Goal: Transaction & Acquisition: Book appointment/travel/reservation

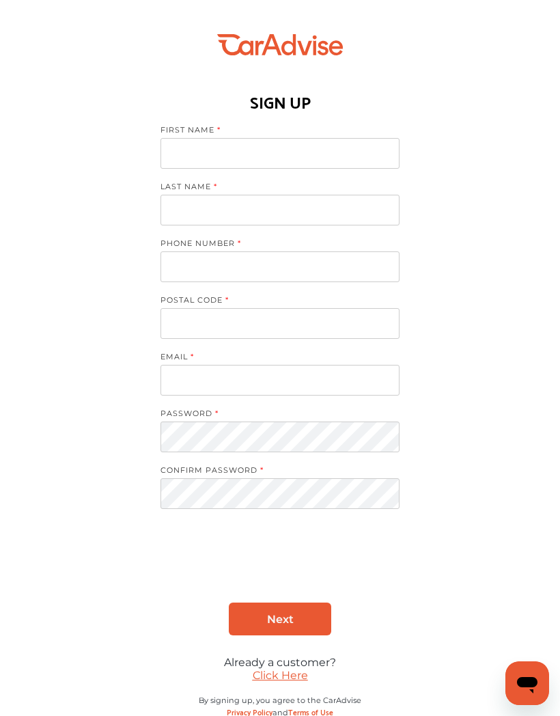
scroll to position [42, 0]
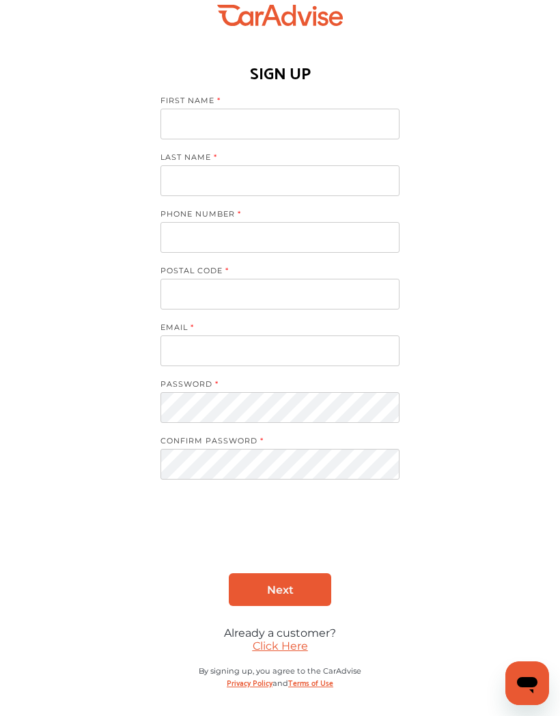
click at [271, 639] on link "Click Here" at bounding box center [280, 645] width 55 height 13
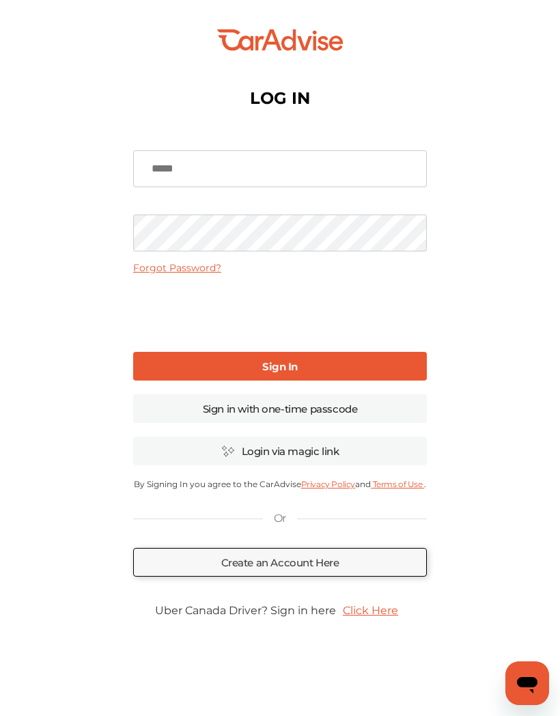
click at [385, 150] on input at bounding box center [280, 168] width 294 height 37
type input "**********"
click at [184, 352] on link "Sign In" at bounding box center [280, 366] width 294 height 29
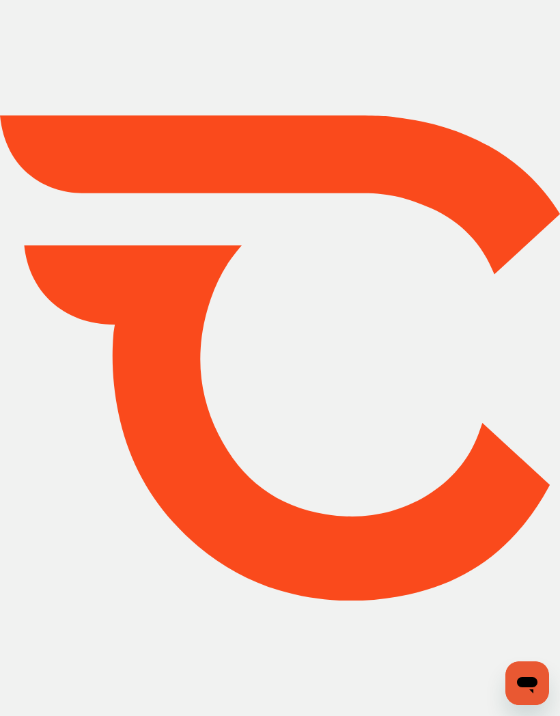
type input "*****"
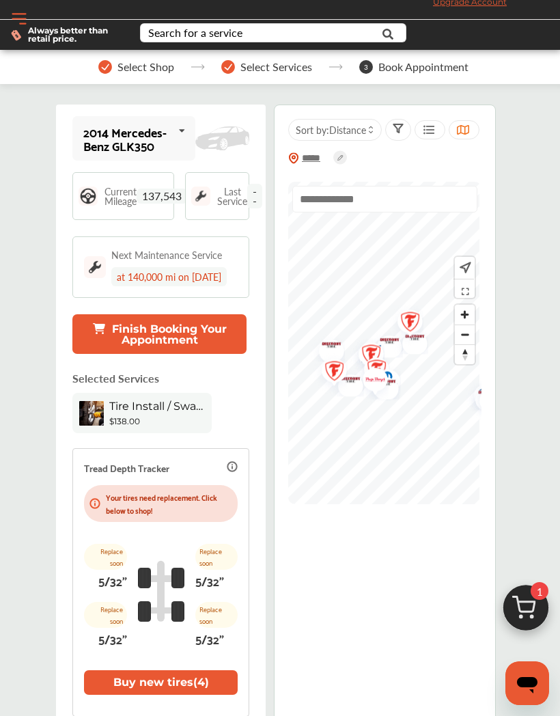
click at [118, 152] on div "2014 Mercedes-Benz GLK350" at bounding box center [127, 138] width 89 height 27
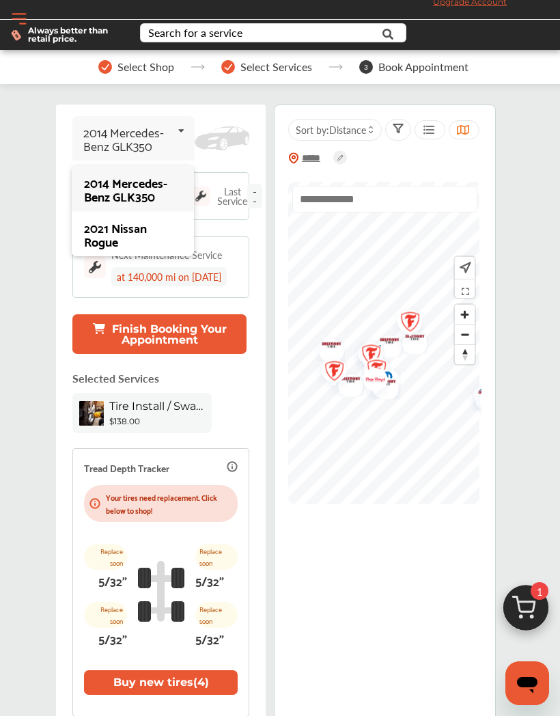
click at [99, 238] on div "2021 Nissan Rogue" at bounding box center [132, 234] width 97 height 27
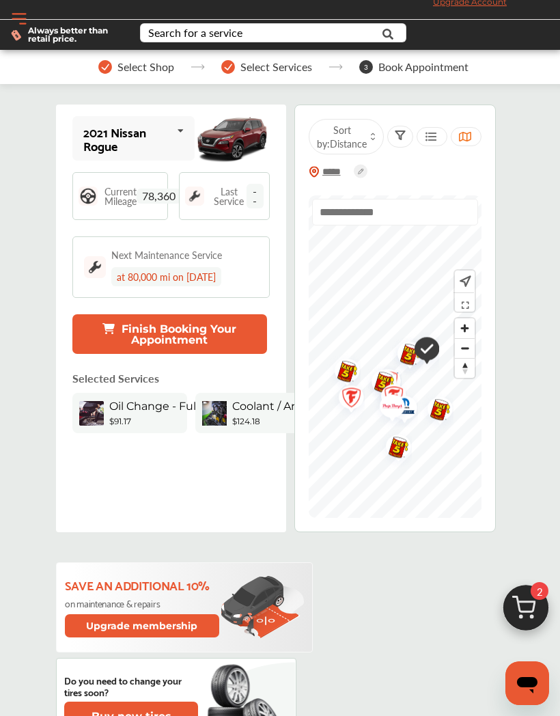
click at [147, 208] on div "Current Mileage 78,360" at bounding box center [120, 196] width 96 height 48
click at [96, 204] on img at bounding box center [88, 195] width 19 height 19
click at [132, 201] on span "Current Mileage" at bounding box center [120, 195] width 32 height 19
click at [147, 208] on div "Current Mileage 78,360" at bounding box center [120, 196] width 96 height 48
click at [174, 31] on div "Search for a service" at bounding box center [195, 32] width 94 height 11
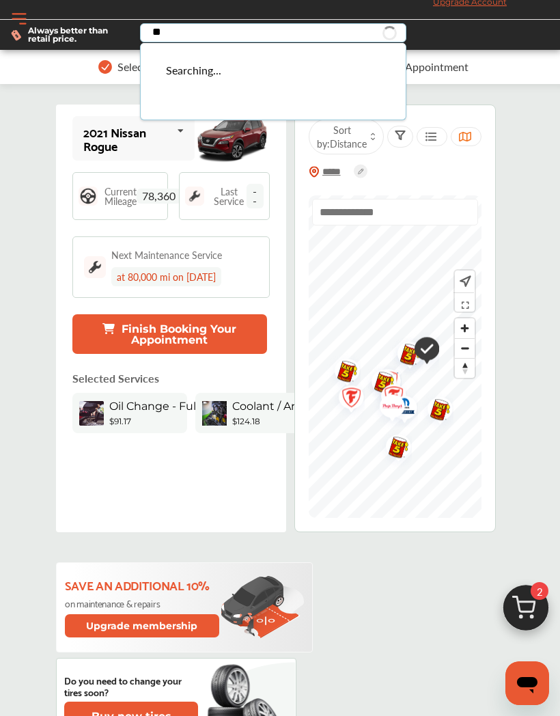
type input "*"
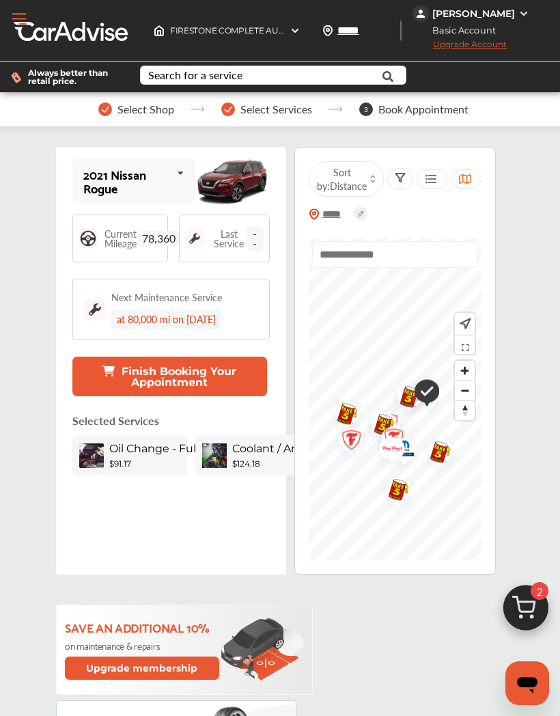
click at [520, 606] on img at bounding box center [526, 611] width 66 height 66
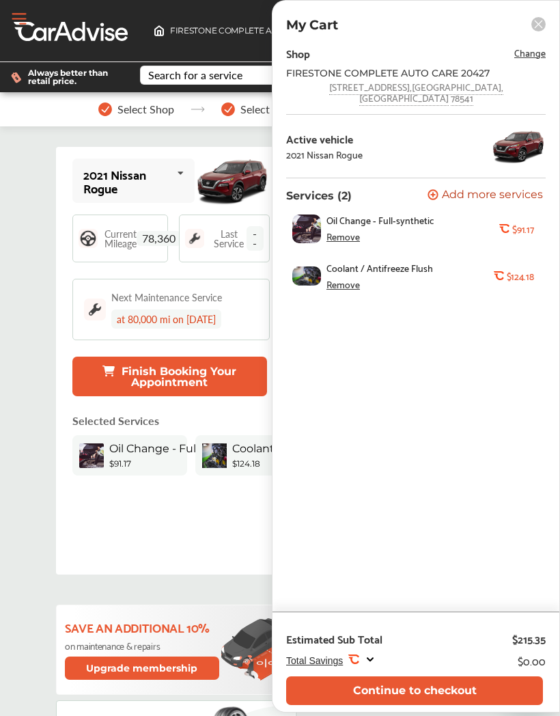
click at [335, 279] on div "Remove" at bounding box center [342, 284] width 33 height 11
click at [338, 231] on div "Remove" at bounding box center [342, 236] width 33 height 11
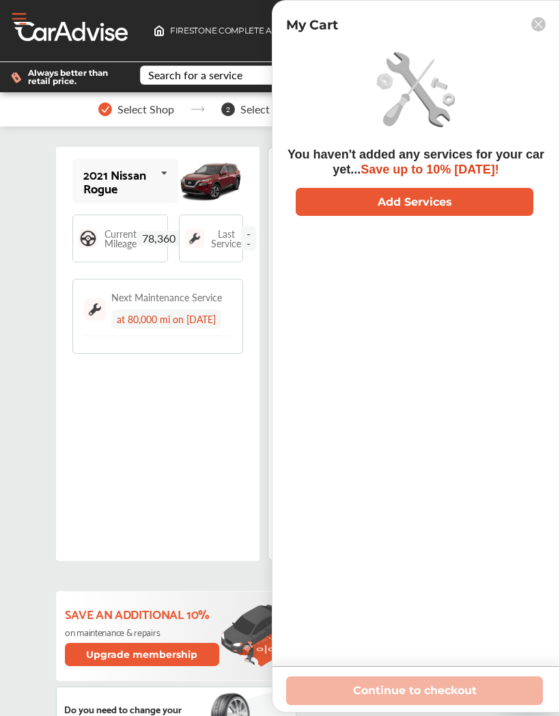
click at [335, 201] on button "Add Services" at bounding box center [415, 202] width 238 height 28
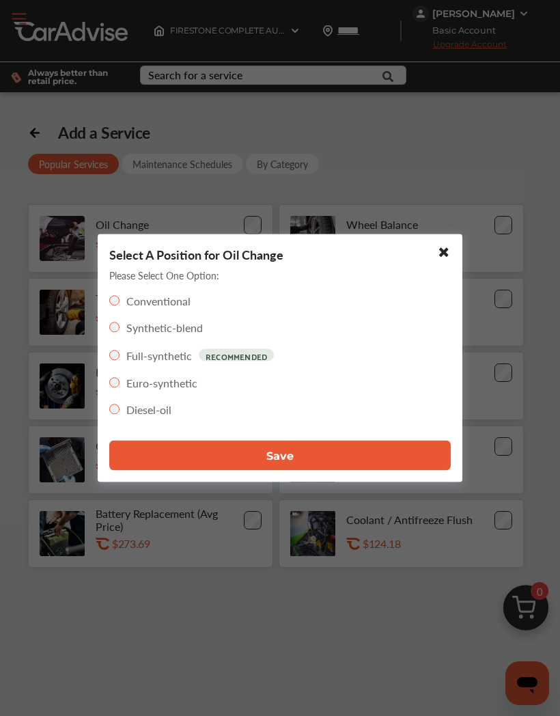
click at [315, 459] on button "Save" at bounding box center [279, 456] width 341 height 30
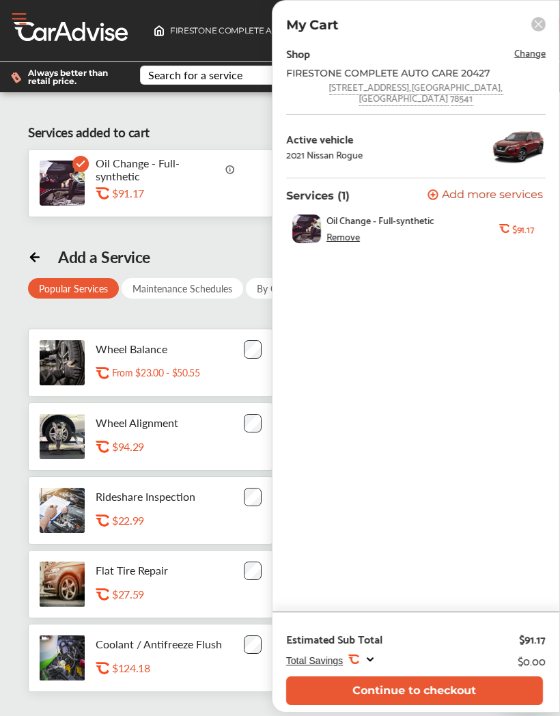
click at [527, 48] on span "Change" at bounding box center [529, 52] width 31 height 16
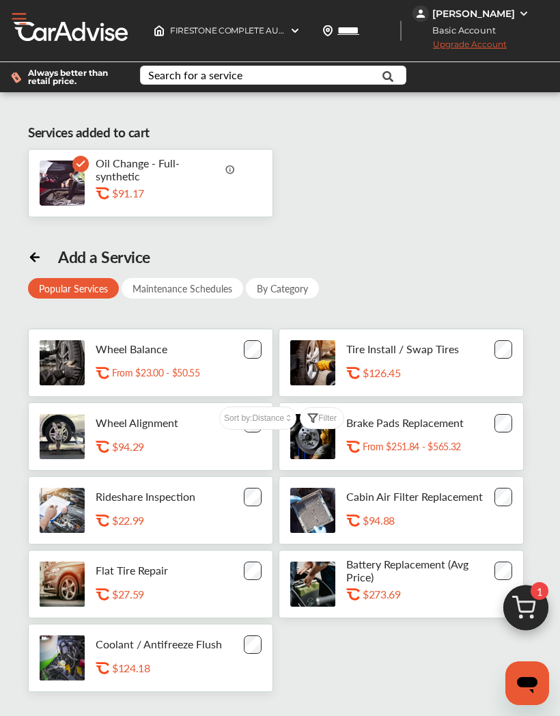
click at [523, 613] on img at bounding box center [526, 611] width 66 height 66
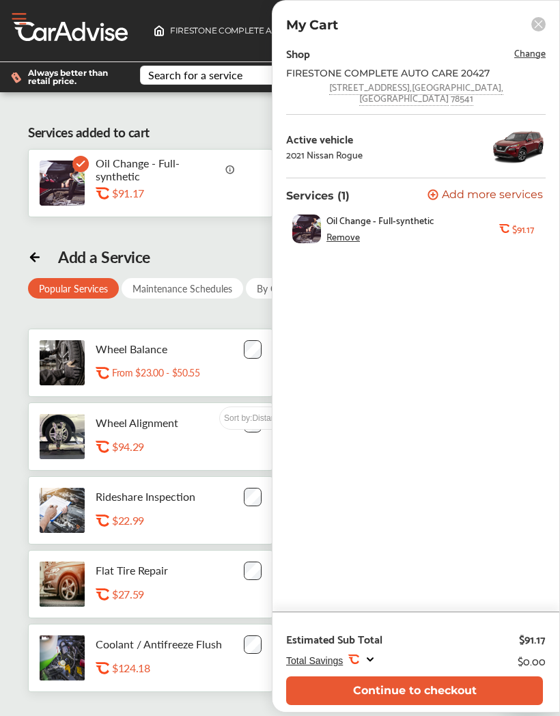
click at [342, 231] on div "Remove" at bounding box center [342, 236] width 33 height 11
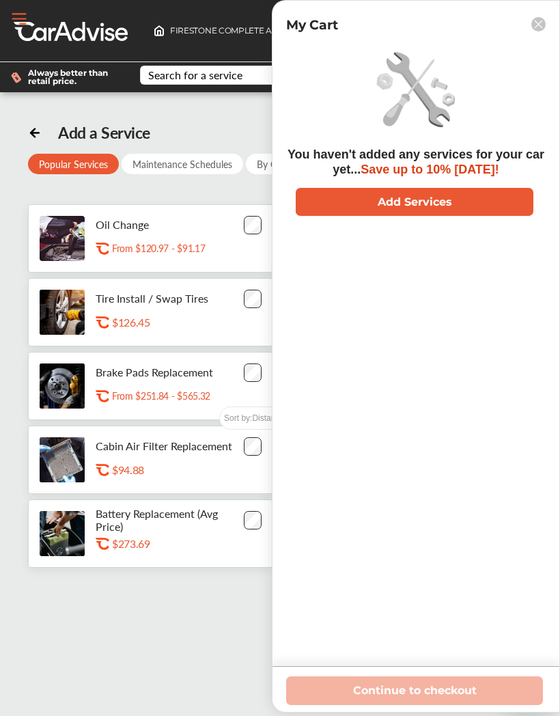
click at [538, 18] on rect at bounding box center [538, 24] width 14 height 14
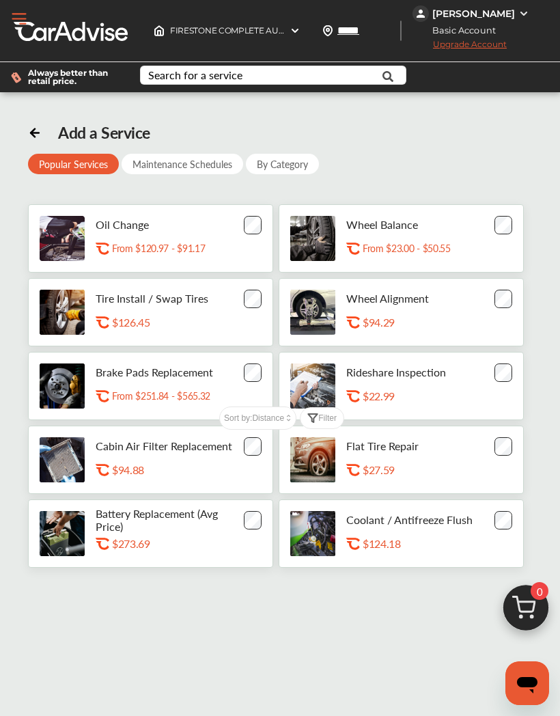
click at [31, 140] on div at bounding box center [35, 132] width 14 height 17
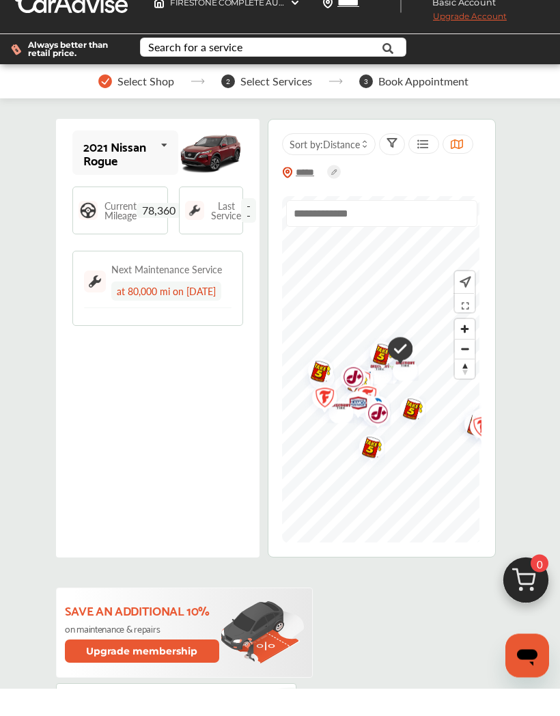
click at [350, 405] on img "Map marker" at bounding box center [362, 426] width 36 height 43
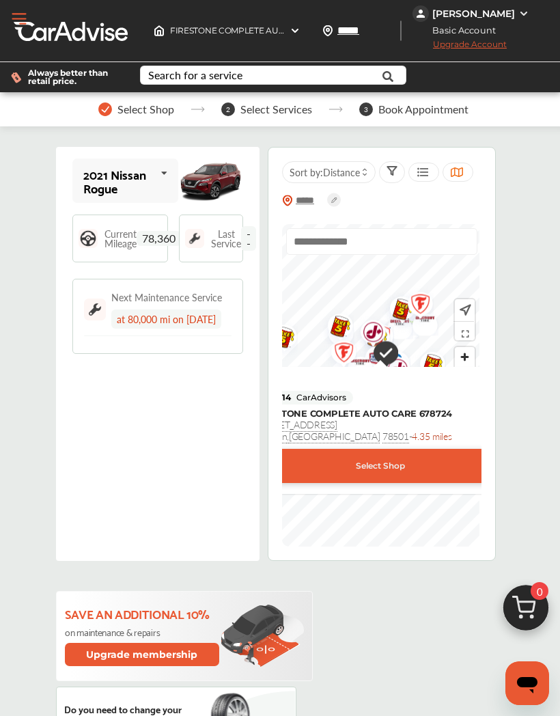
click at [169, 80] on div "Search for a service" at bounding box center [195, 75] width 94 height 11
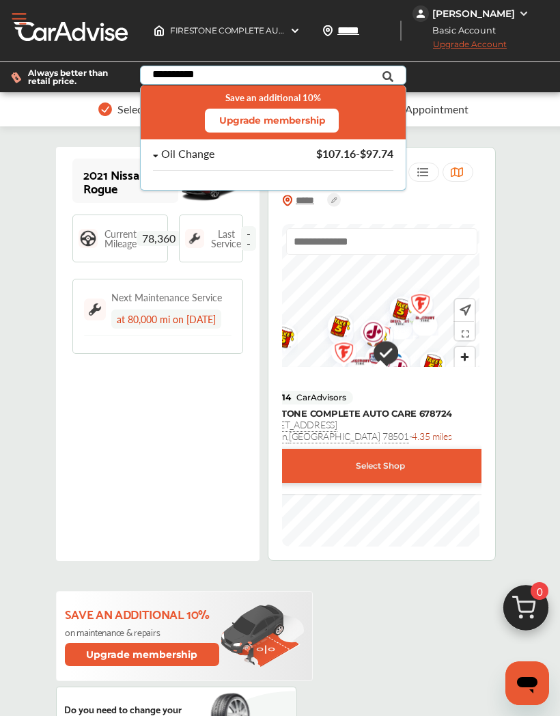
type input "**********"
click at [173, 163] on div "Oil Change $107.16 - $97.74" at bounding box center [273, 159] width 240 height 23
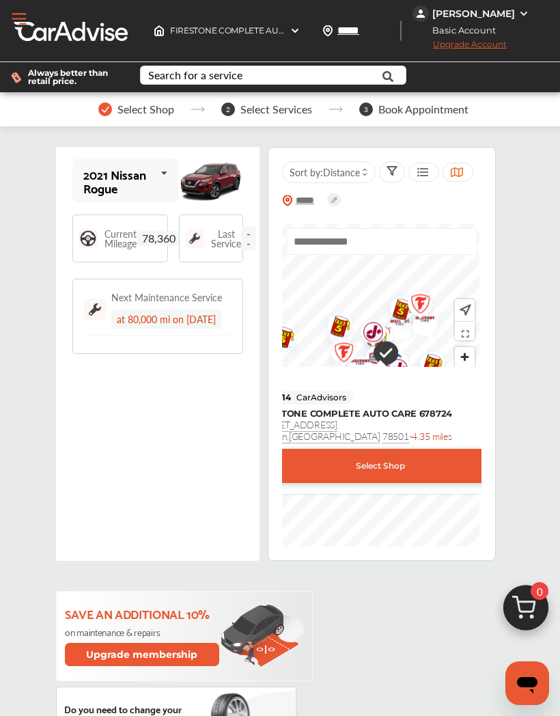
click at [298, 42] on div "FIRESTONE COMPLETE AUTO CARE 20427 , [STREET_ADDRESS]" at bounding box center [227, 31] width 158 height 22
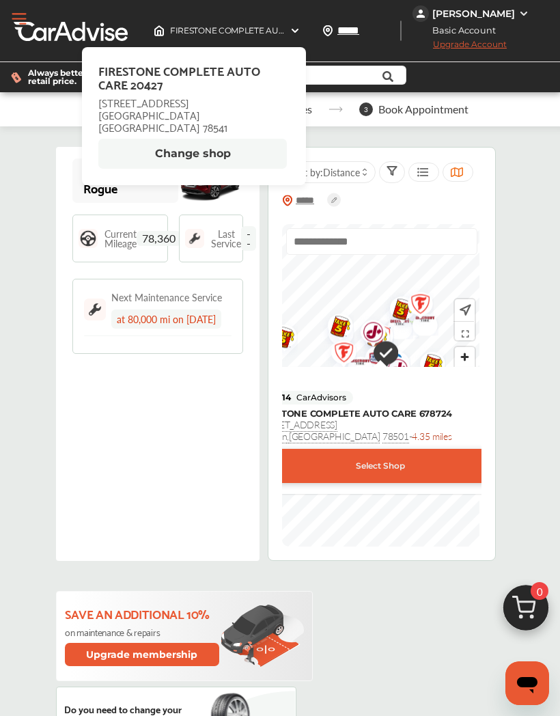
click at [140, 142] on button "Change shop" at bounding box center [192, 154] width 188 height 30
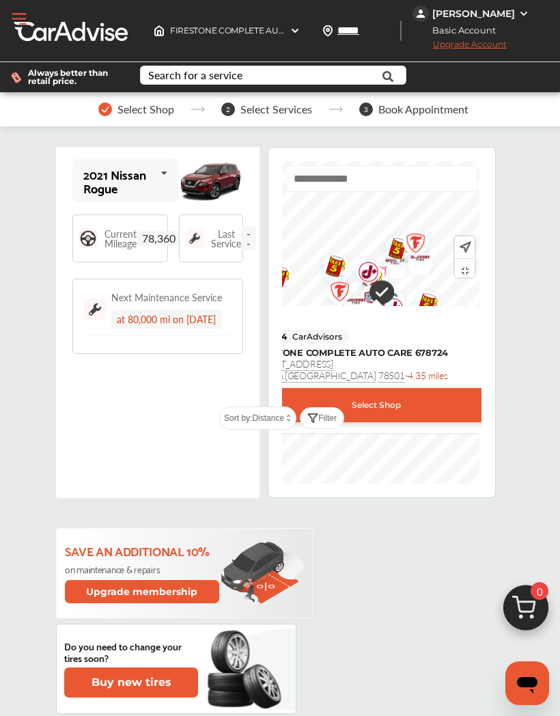
click at [334, 264] on img "Map marker" at bounding box center [331, 268] width 36 height 44
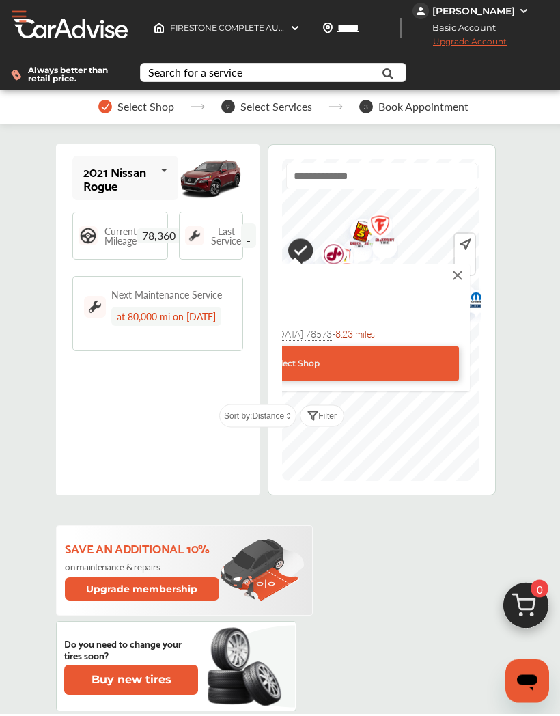
click at [453, 275] on img at bounding box center [457, 277] width 15 height 15
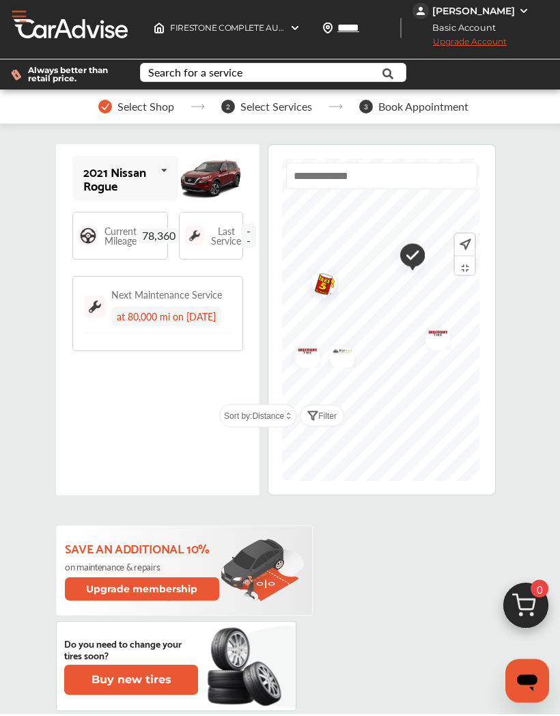
click at [307, 357] on img "Map marker" at bounding box center [303, 355] width 36 height 29
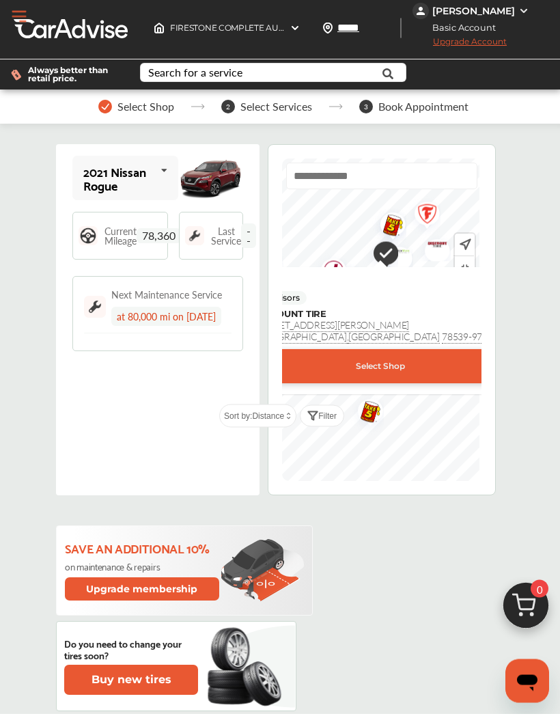
click at [313, 359] on div "Select Shop" at bounding box center [381, 369] width 328 height 34
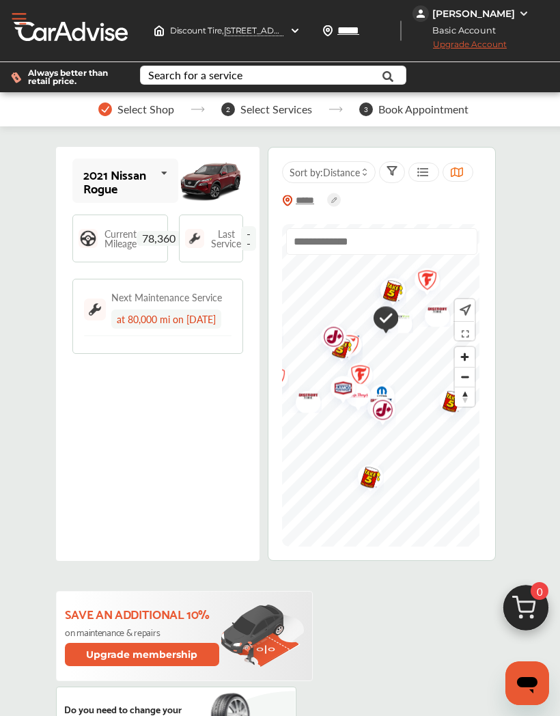
click at [229, 107] on span "2" at bounding box center [228, 109] width 14 height 14
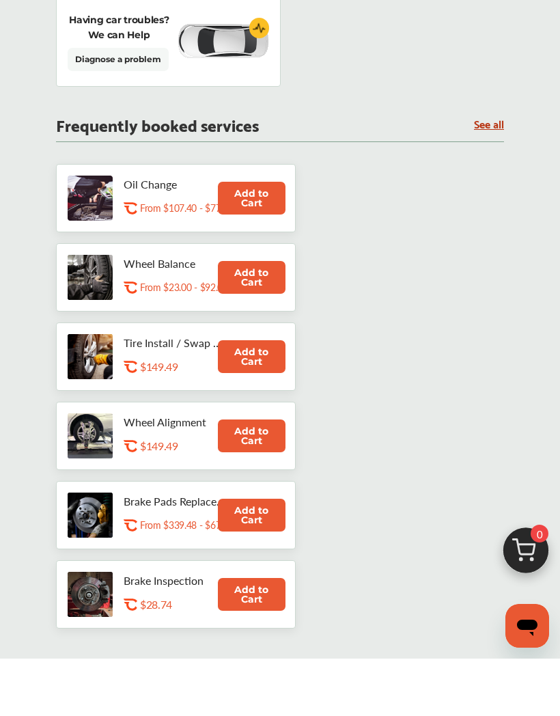
scroll to position [757, 0]
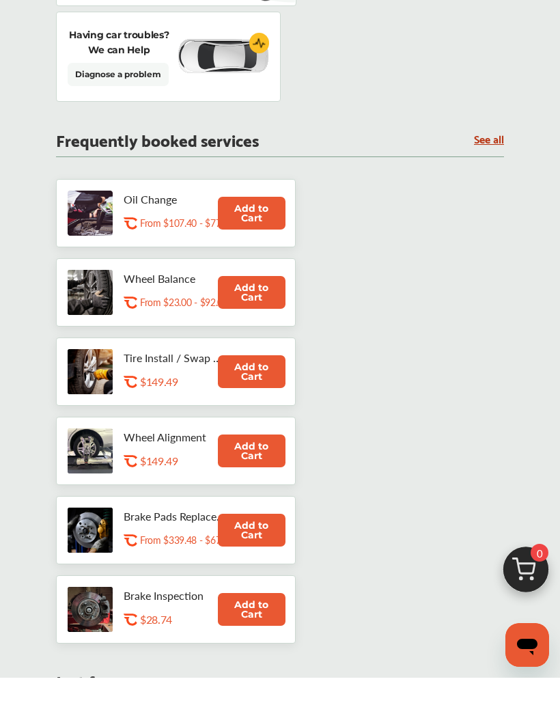
click at [244, 235] on button "Add to Cart" at bounding box center [252, 251] width 68 height 33
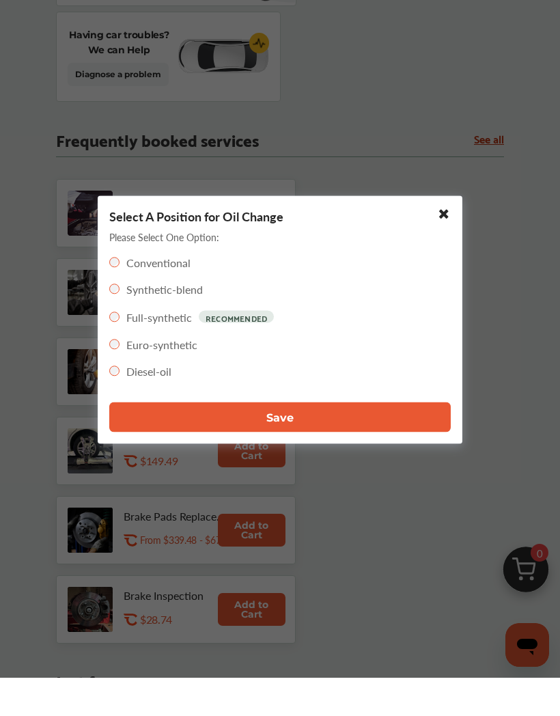
click at [163, 451] on button "Save" at bounding box center [279, 456] width 341 height 30
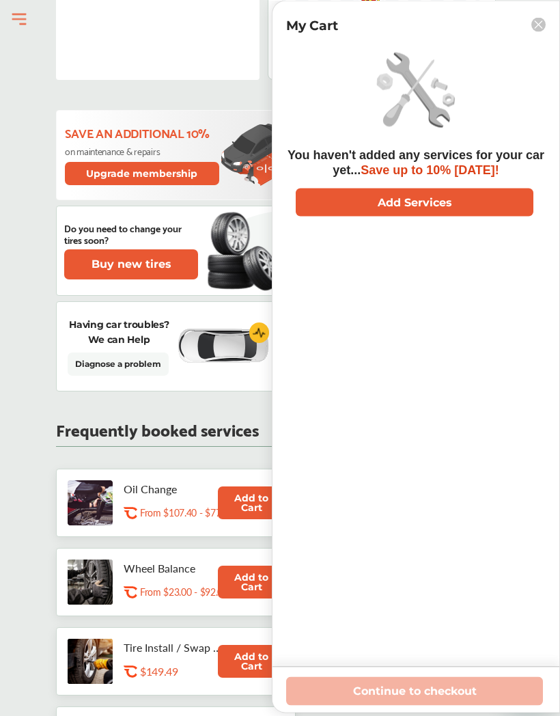
scroll to position [464, 0]
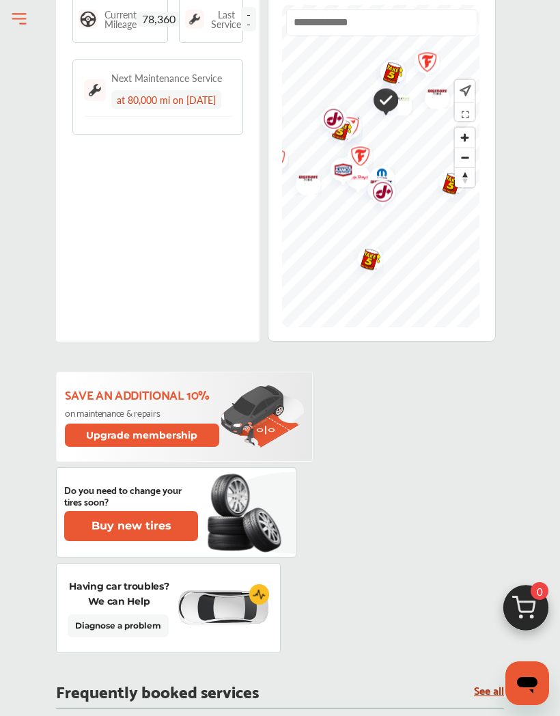
scroll to position [219, 0]
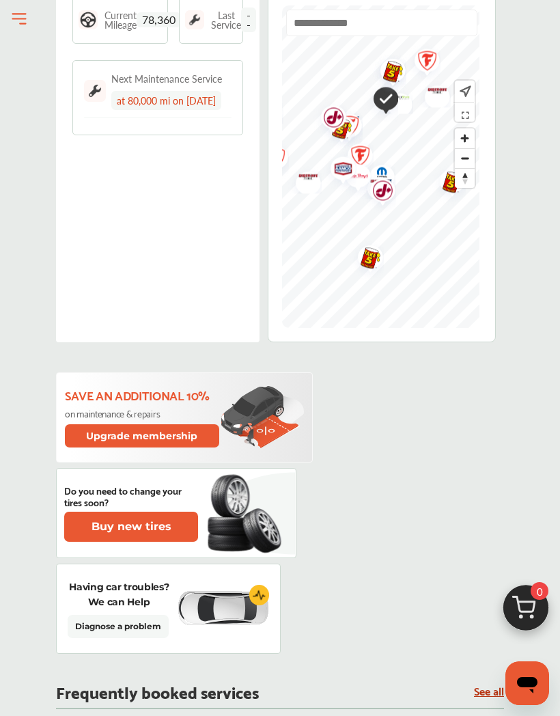
click at [393, 68] on img "Map marker" at bounding box center [388, 73] width 36 height 44
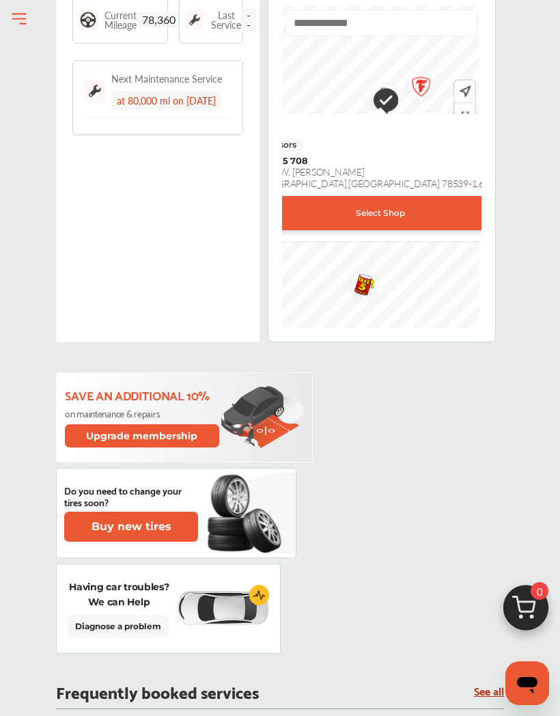
click at [324, 217] on div "Select Shop" at bounding box center [381, 213] width 328 height 34
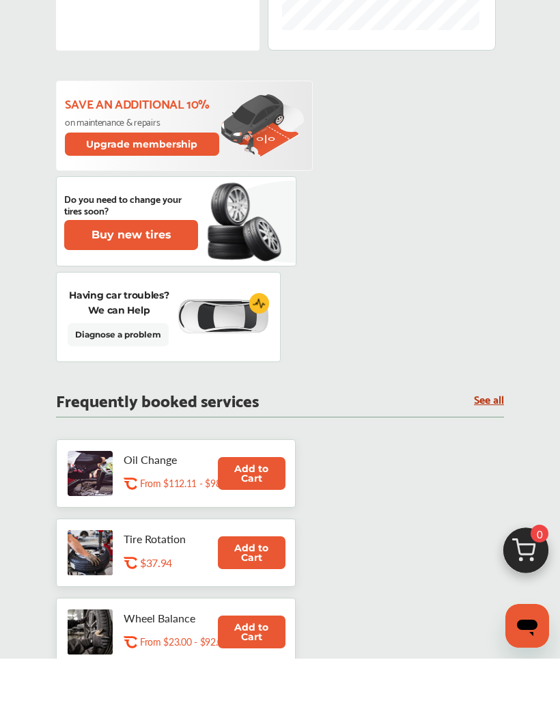
scroll to position [480, 0]
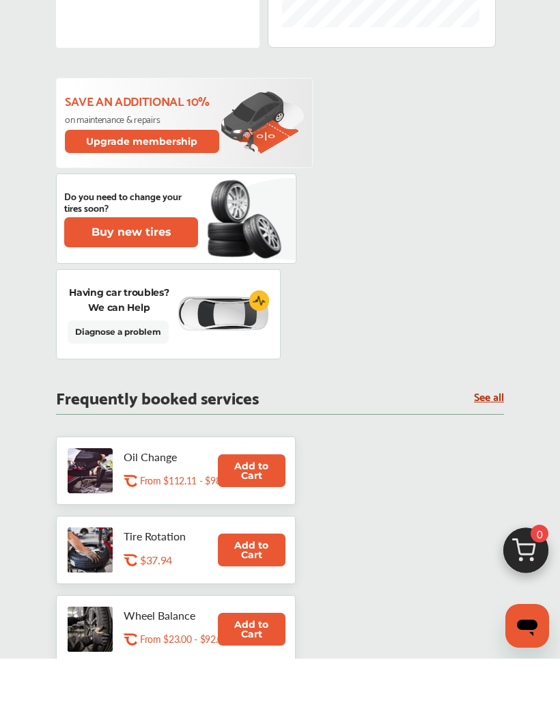
click at [264, 512] on button "Add to Cart" at bounding box center [252, 528] width 68 height 33
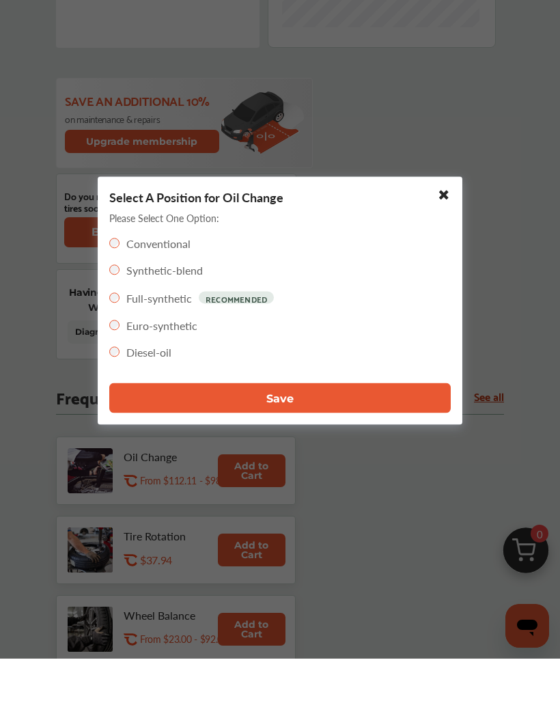
click at [435, 246] on icon at bounding box center [441, 252] width 14 height 12
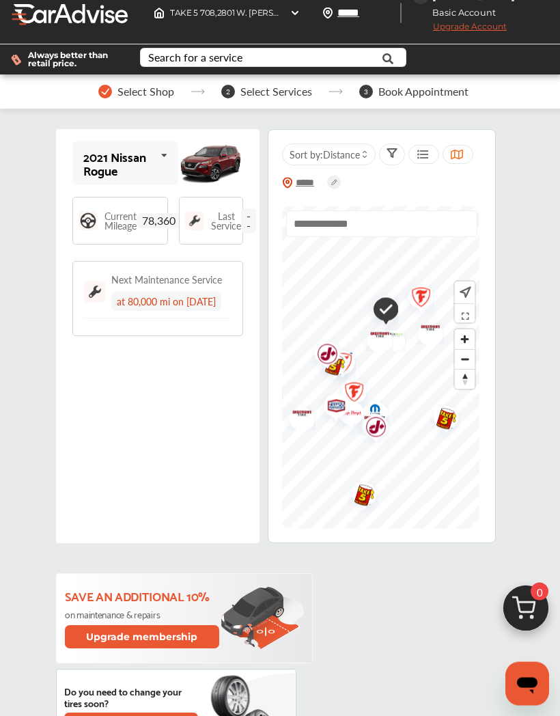
scroll to position [17, 0]
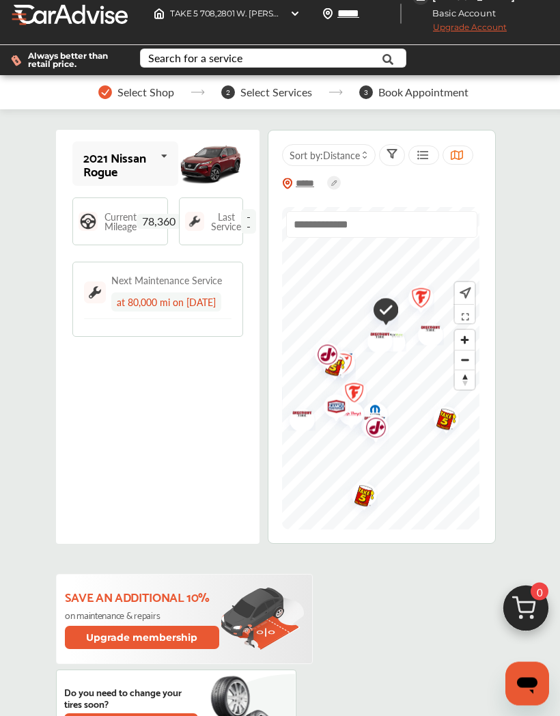
click at [428, 294] on img "Map marker" at bounding box center [416, 300] width 36 height 43
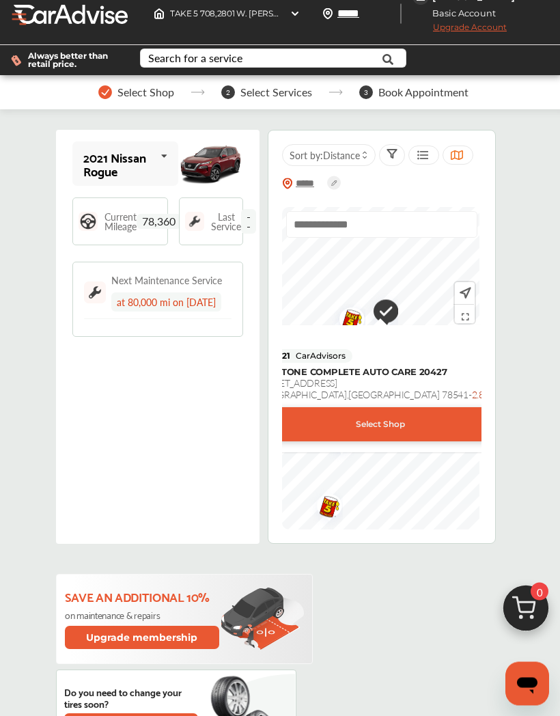
scroll to position [16, 0]
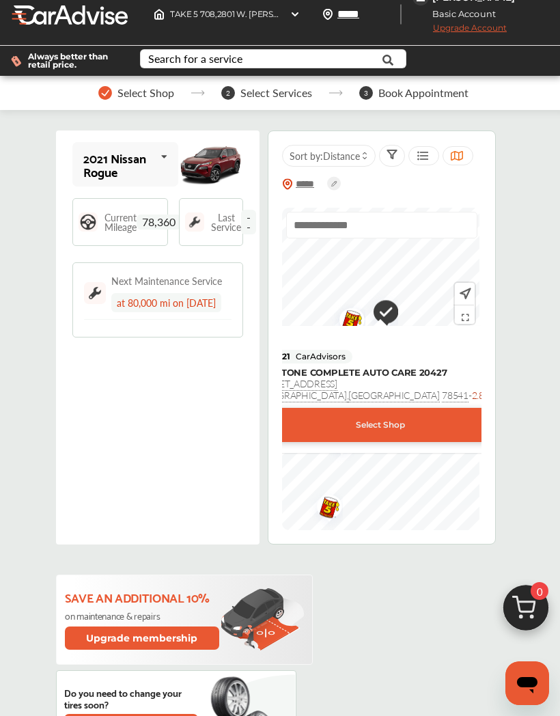
click at [425, 434] on div "Select Shop" at bounding box center [381, 425] width 328 height 34
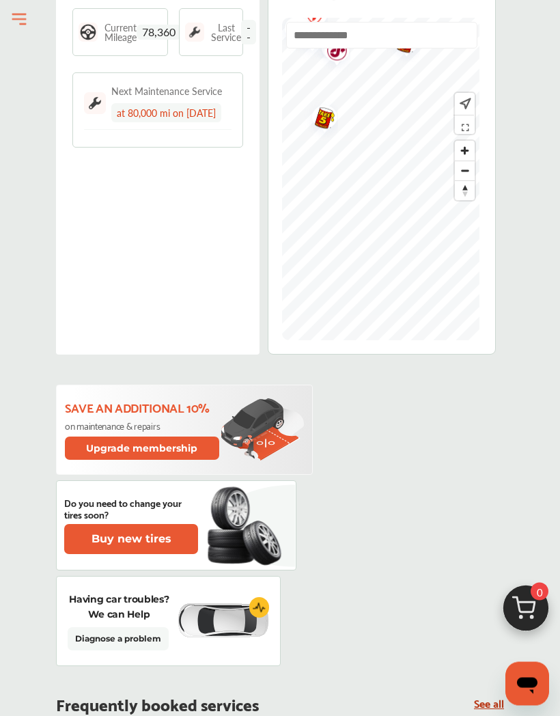
scroll to position [199, 0]
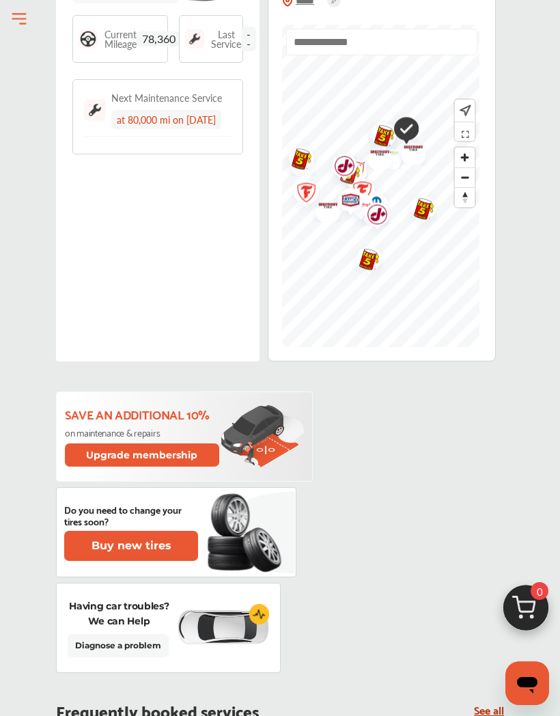
click at [358, 198] on img "Map marker" at bounding box center [372, 216] width 36 height 43
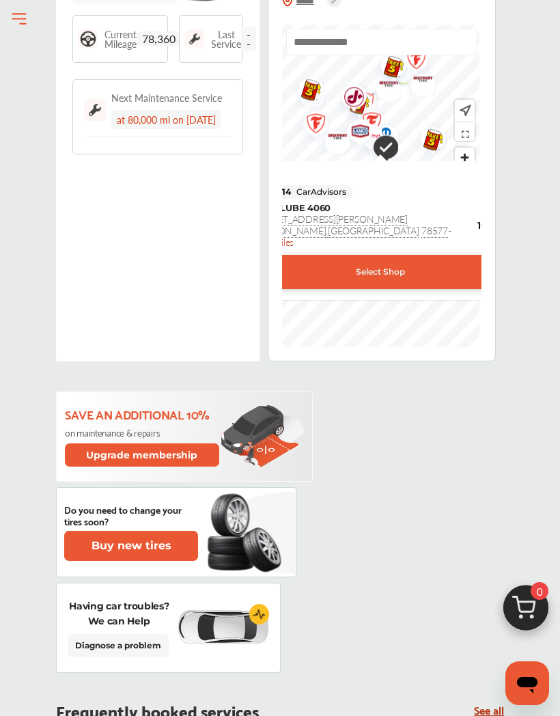
click at [410, 270] on div "Select Shop" at bounding box center [381, 272] width 328 height 34
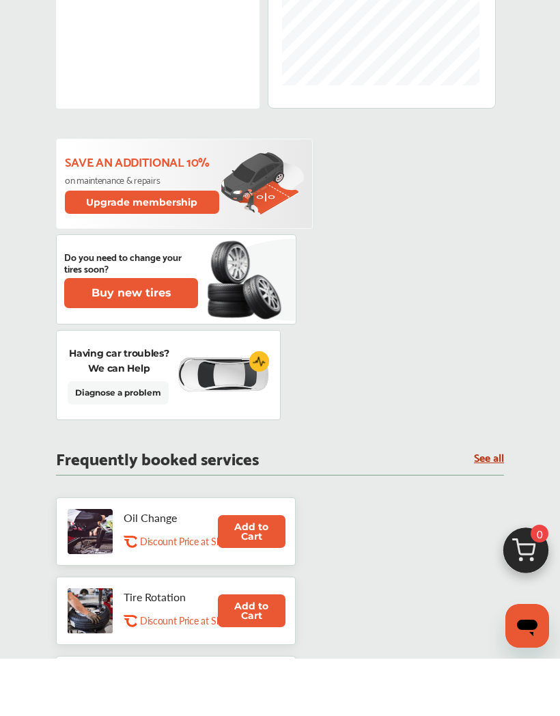
scroll to position [425, 0]
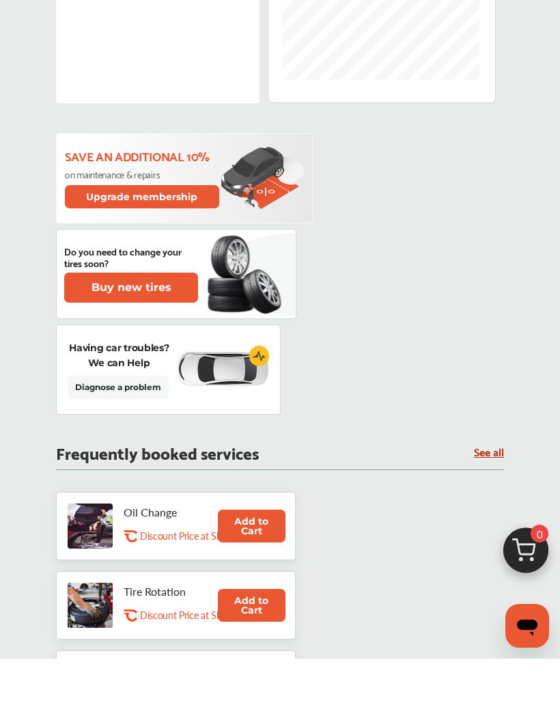
click at [169, 587] on div ".st0{fill:#FA4A1C;} Discount Price at Shop" at bounding box center [195, 595] width 143 height 17
click at [236, 567] on button "Add to Cart" at bounding box center [252, 583] width 68 height 33
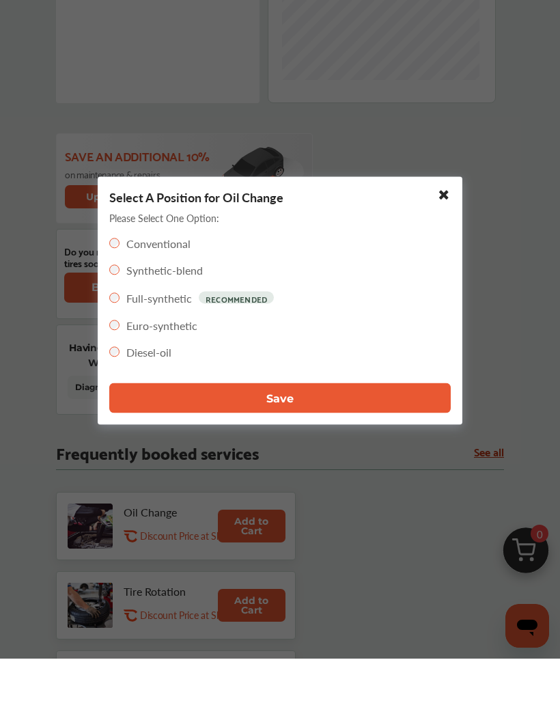
click at [212, 441] on button "Save" at bounding box center [279, 456] width 341 height 30
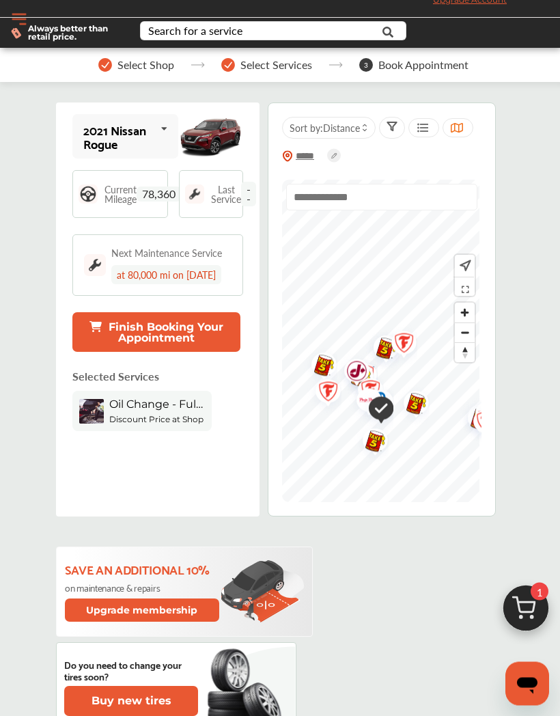
scroll to position [0, 0]
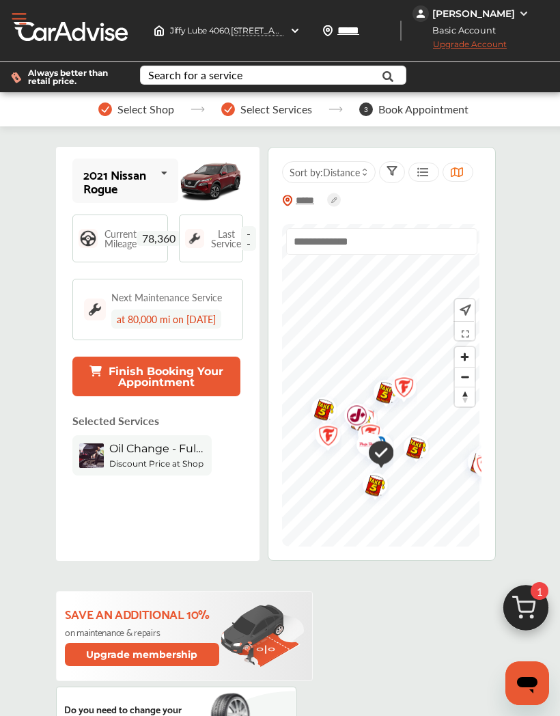
click at [363, 449] on img "Map marker" at bounding box center [376, 455] width 35 height 42
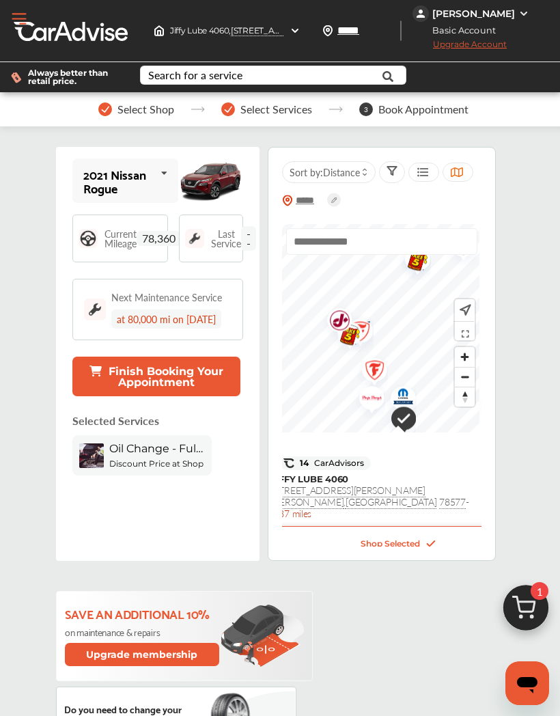
click at [371, 400] on img "Map marker" at bounding box center [367, 400] width 36 height 43
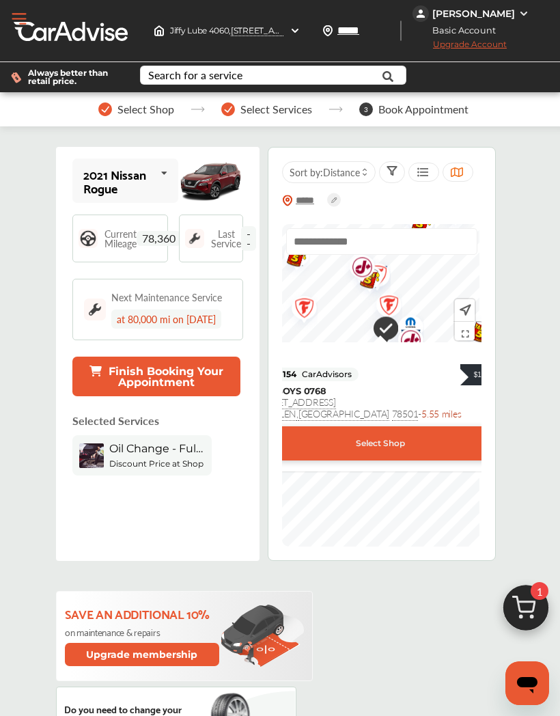
click at [305, 449] on div "Select Shop" at bounding box center [381, 443] width 328 height 34
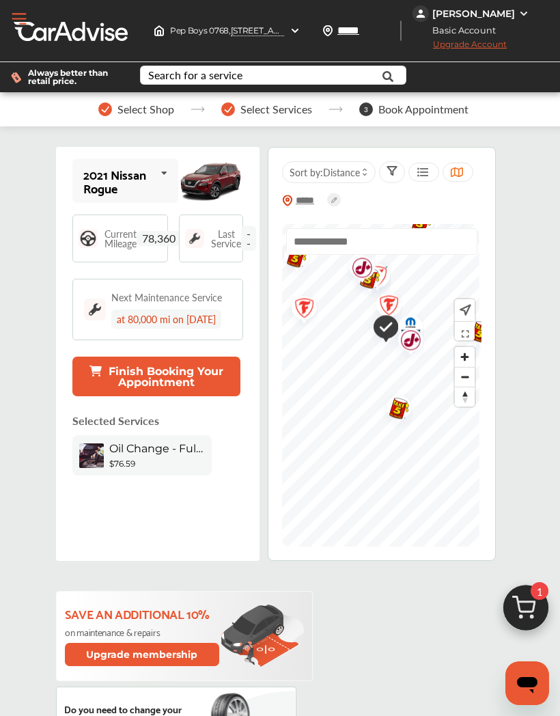
click at [124, 463] on b "$76.59" at bounding box center [122, 463] width 26 height 10
click at [103, 453] on img at bounding box center [91, 455] width 25 height 25
click at [107, 458] on div "Oil Change - Full-synthetic $76.59" at bounding box center [141, 455] width 139 height 40
click at [99, 453] on img at bounding box center [91, 455] width 25 height 25
click at [100, 452] on img at bounding box center [91, 455] width 25 height 25
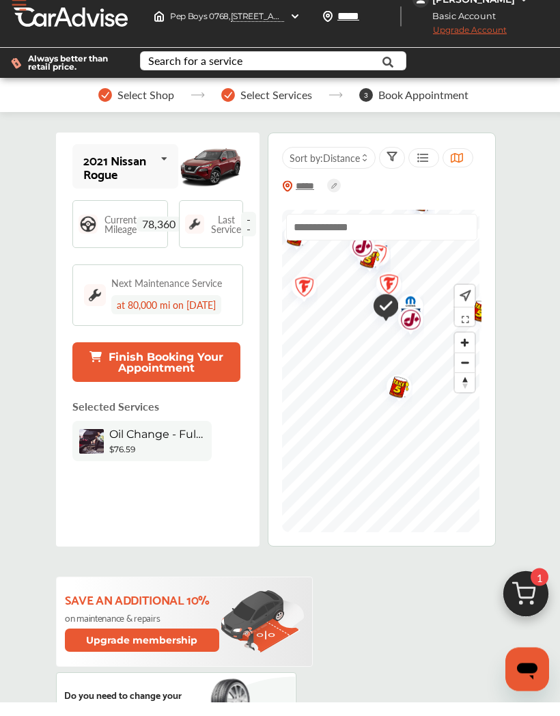
click at [96, 365] on icon at bounding box center [95, 370] width 12 height 11
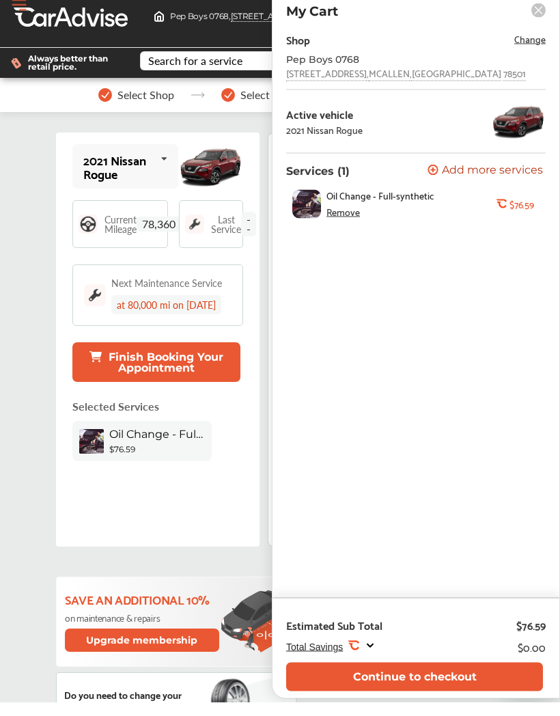
click at [397, 682] on button "Continue to checkout" at bounding box center [414, 690] width 257 height 28
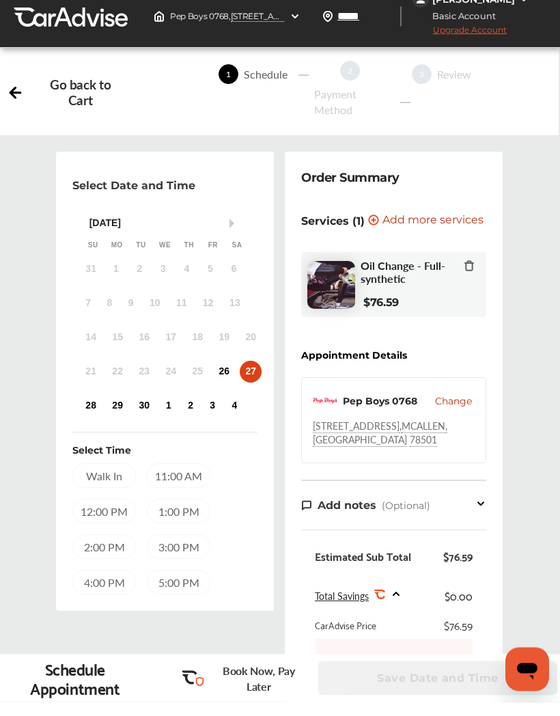
click at [86, 528] on div "12:00 PM" at bounding box center [104, 525] width 64 height 25
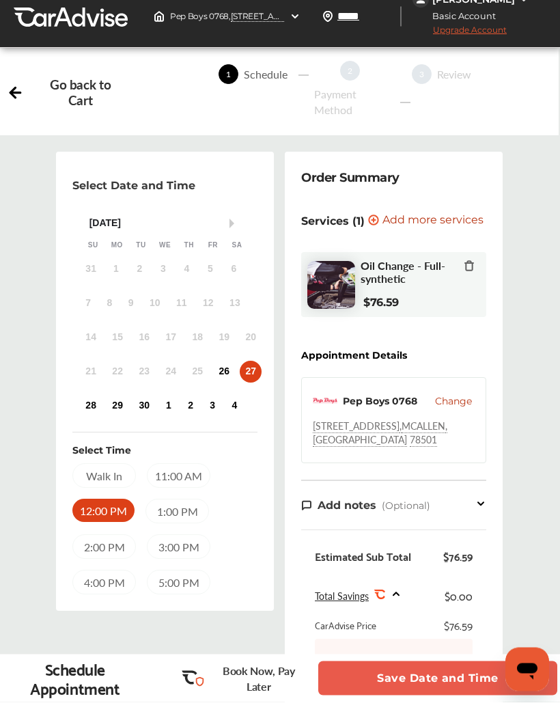
click at [176, 485] on div "11:00 AM" at bounding box center [179, 489] width 64 height 25
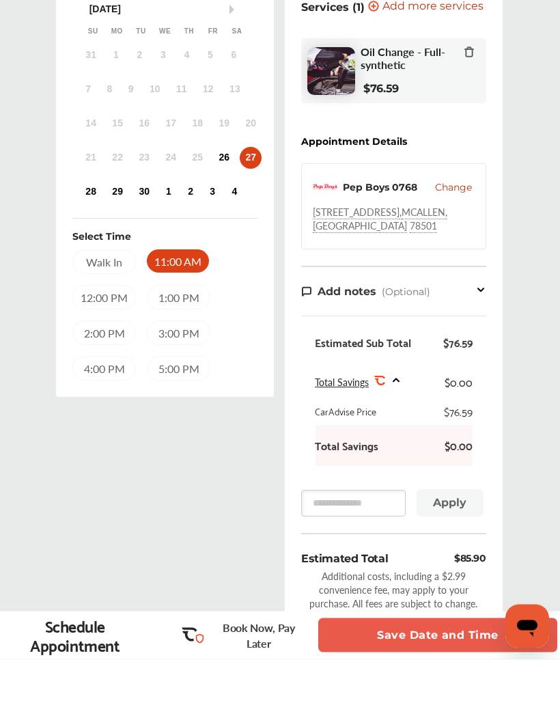
scroll to position [171, 0]
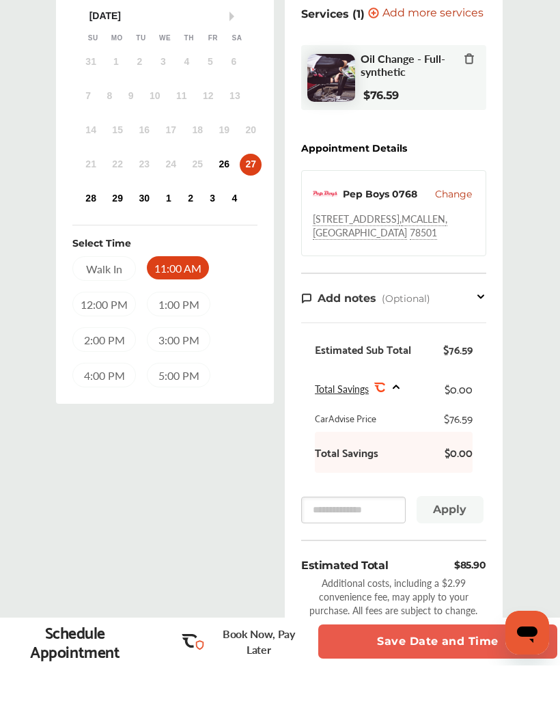
click at [389, 691] on button "Save Date and Time" at bounding box center [437, 692] width 239 height 34
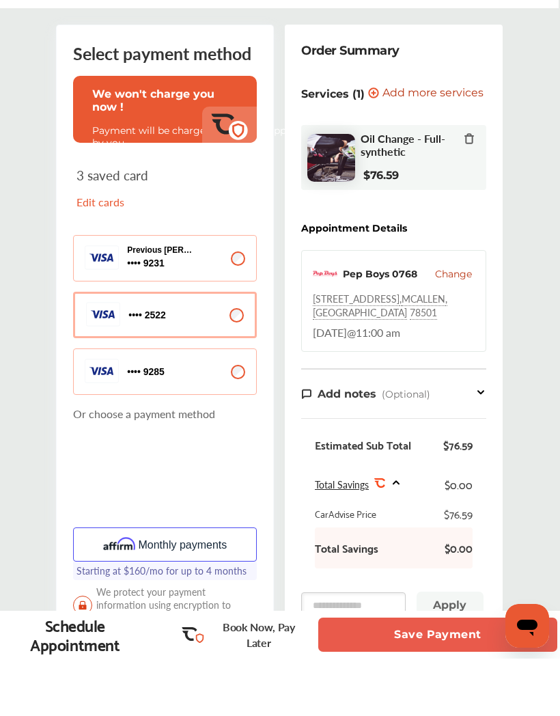
scroll to position [86, 0]
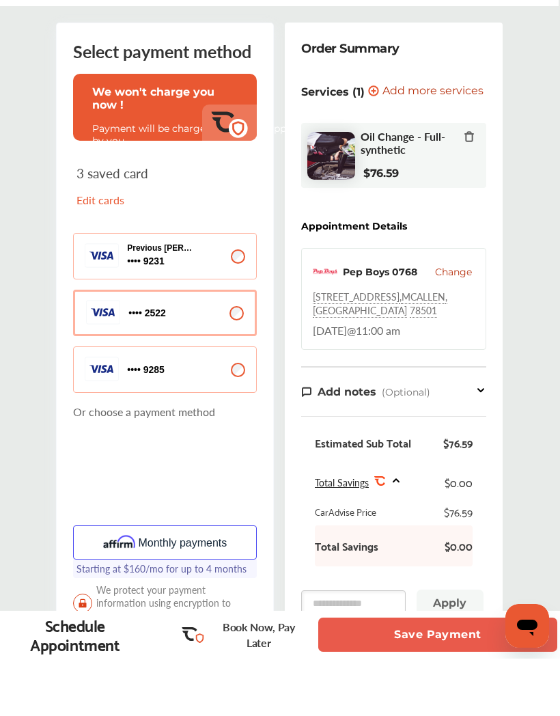
click at [135, 312] on p "9231" at bounding box center [134, 318] width 14 height 13
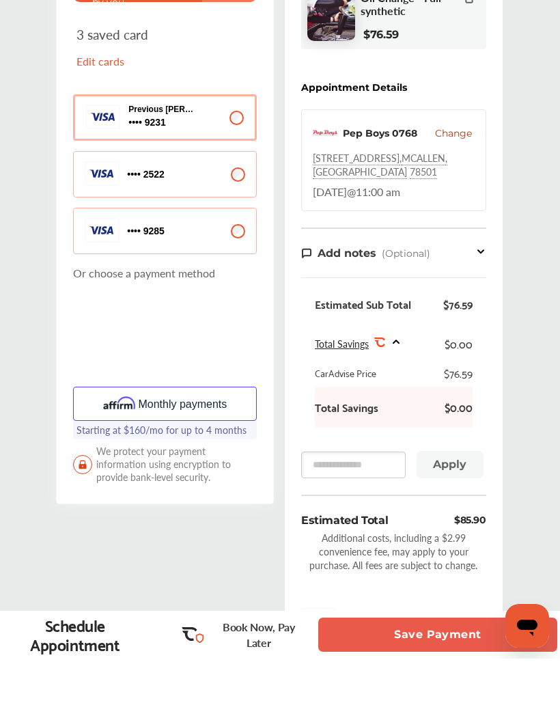
scroll to position [265, 0]
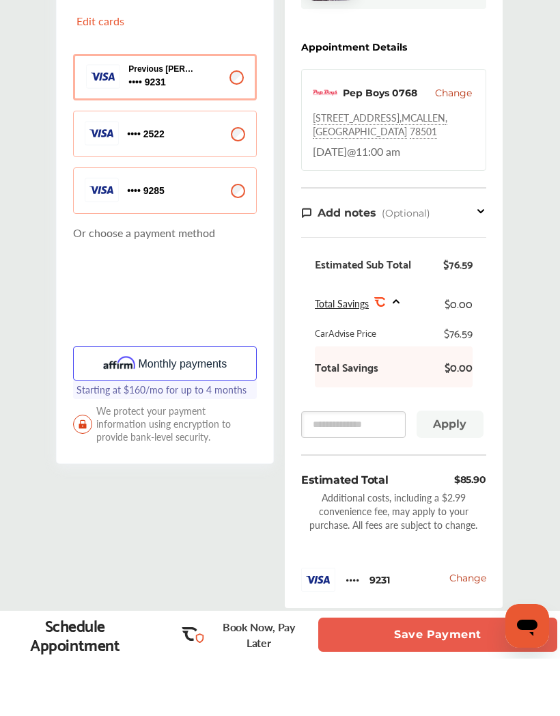
click at [370, 689] on button "Save Payment" at bounding box center [437, 692] width 239 height 34
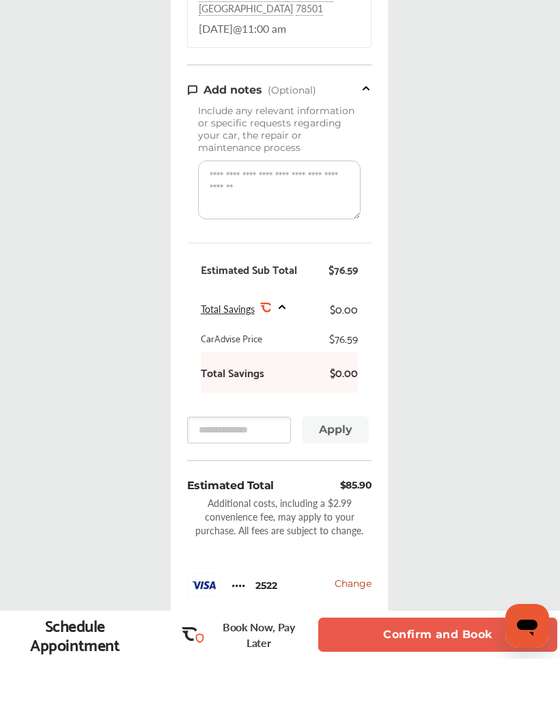
scroll to position [389, 0]
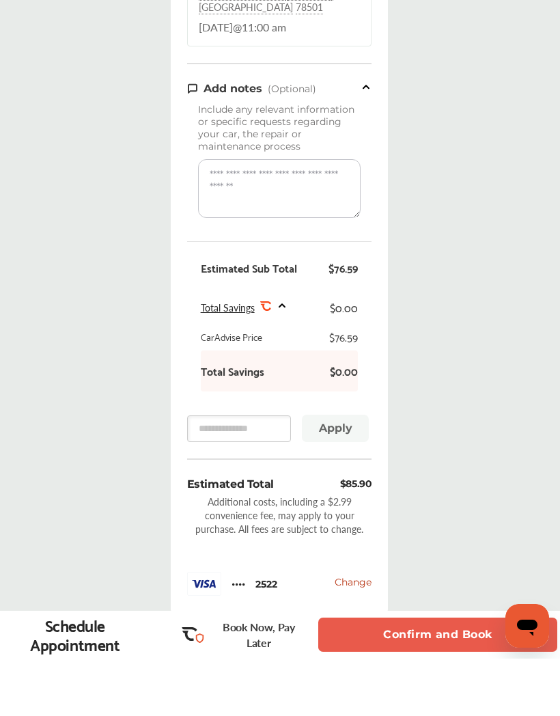
click at [359, 633] on span "Change" at bounding box center [353, 639] width 37 height 12
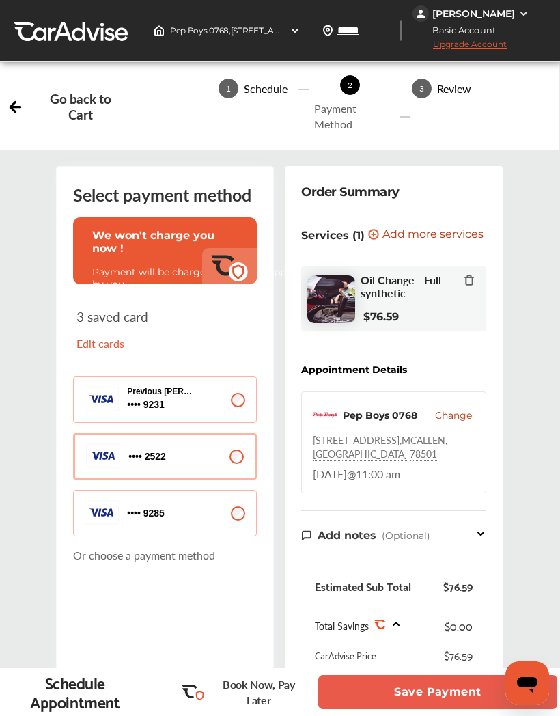
click at [113, 402] on icon at bounding box center [101, 399] width 24 height 8
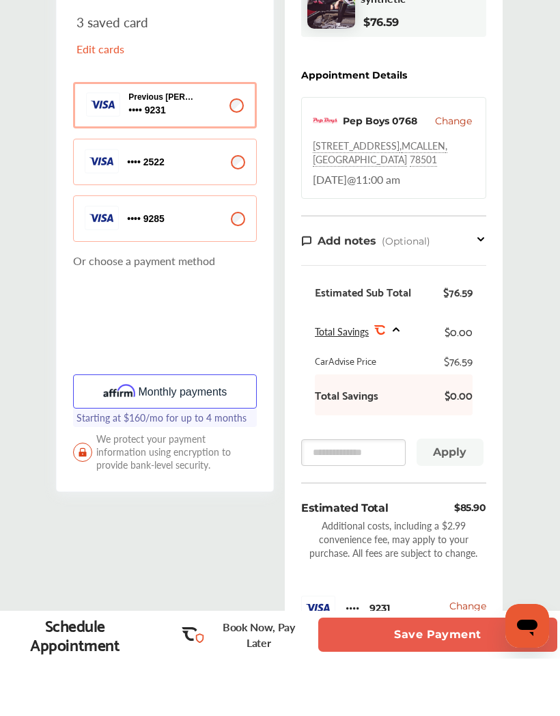
scroll to position [246, 0]
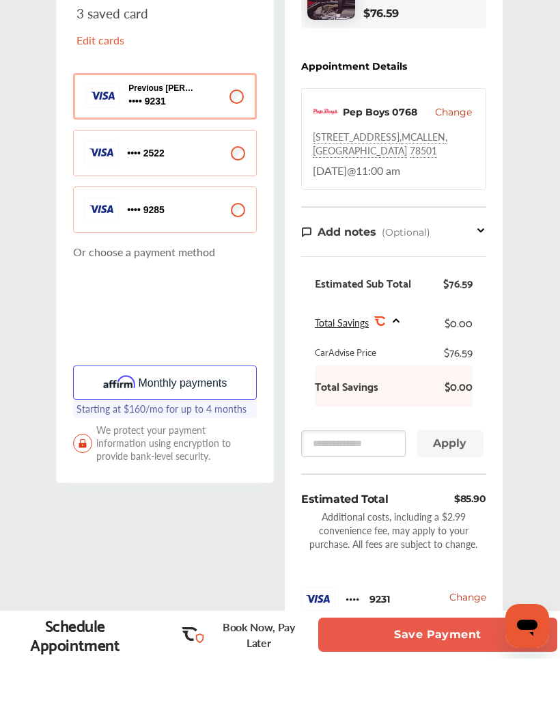
click at [462, 648] on span "Change" at bounding box center [467, 654] width 37 height 12
click at [414, 690] on button "Save Payment" at bounding box center [437, 692] width 239 height 34
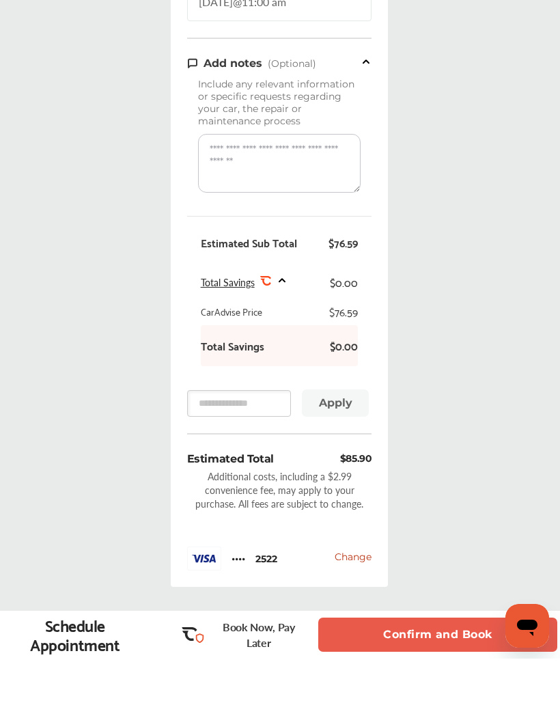
scroll to position [415, 0]
click at [216, 604] on img at bounding box center [204, 616] width 34 height 24
click at [354, 608] on span "Change" at bounding box center [353, 614] width 37 height 12
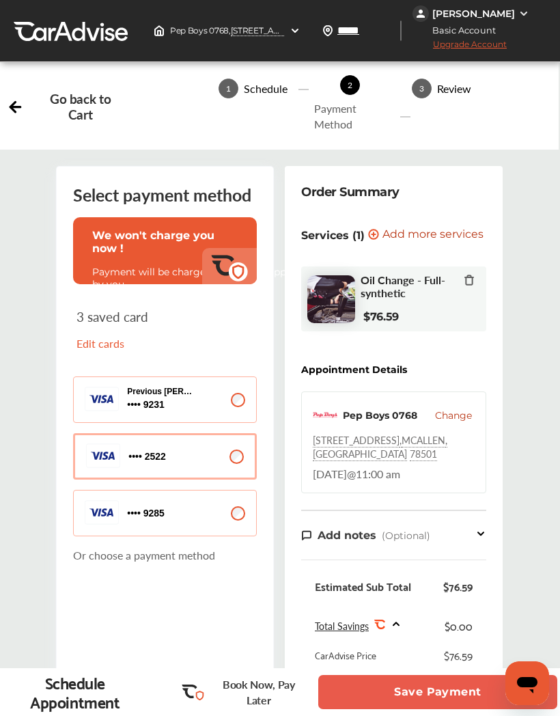
click at [109, 409] on rect at bounding box center [101, 398] width 33 height 23
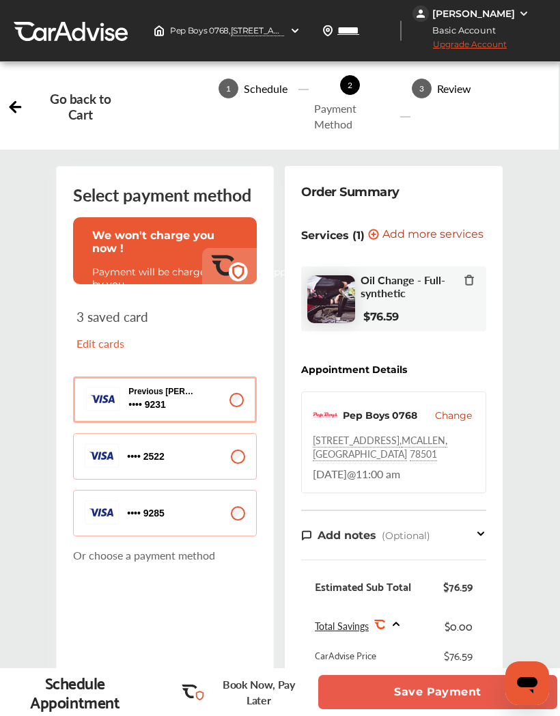
click at [91, 349] on p "Edit cards" at bounding box center [118, 343] width 85 height 16
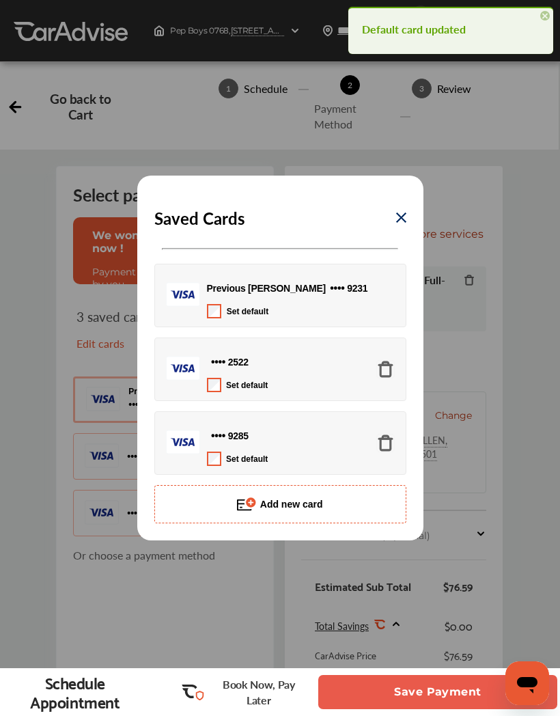
click at [385, 378] on img at bounding box center [385, 369] width 18 height 18
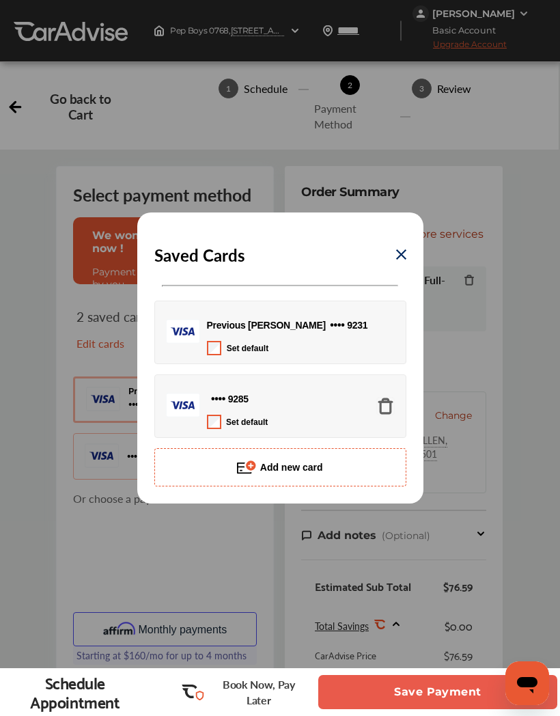
click at [402, 260] on img at bounding box center [401, 254] width 10 height 10
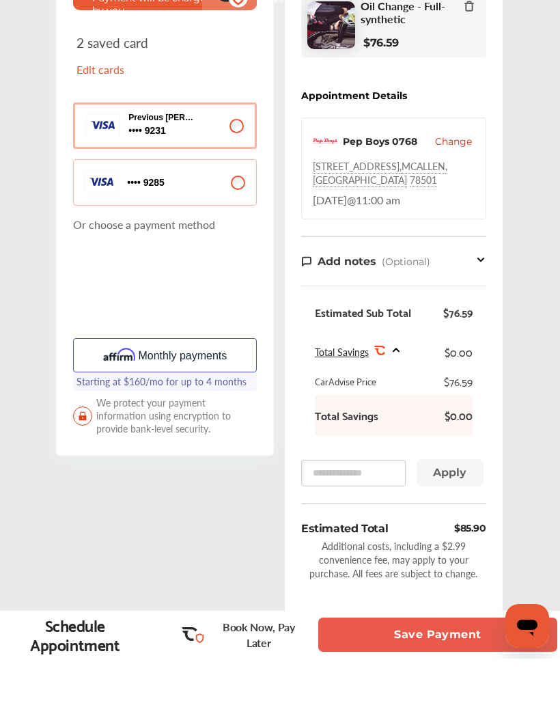
scroll to position [217, 0]
click at [348, 690] on button "Save Payment" at bounding box center [437, 692] width 239 height 34
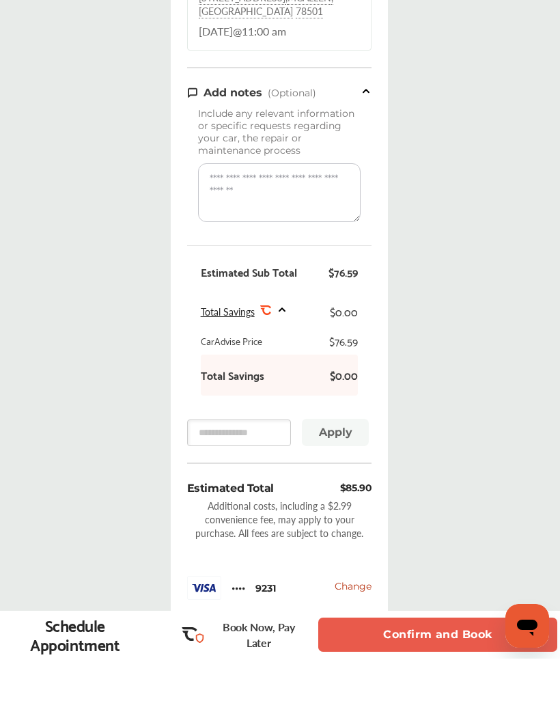
scroll to position [387, 0]
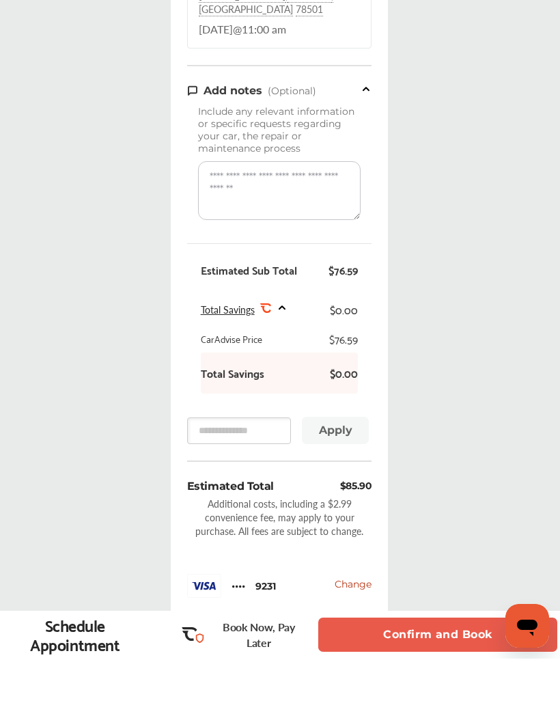
click at [393, 686] on button "Confirm and Book" at bounding box center [437, 692] width 239 height 34
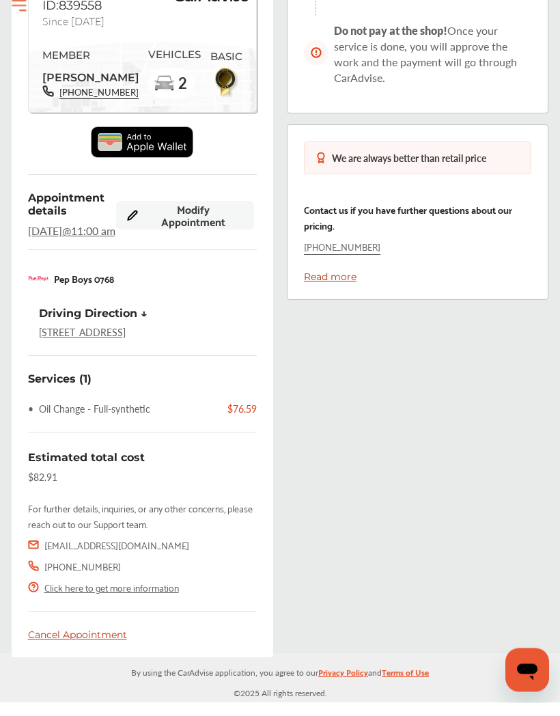
scroll to position [320, 0]
